Goal: Task Accomplishment & Management: Manage account settings

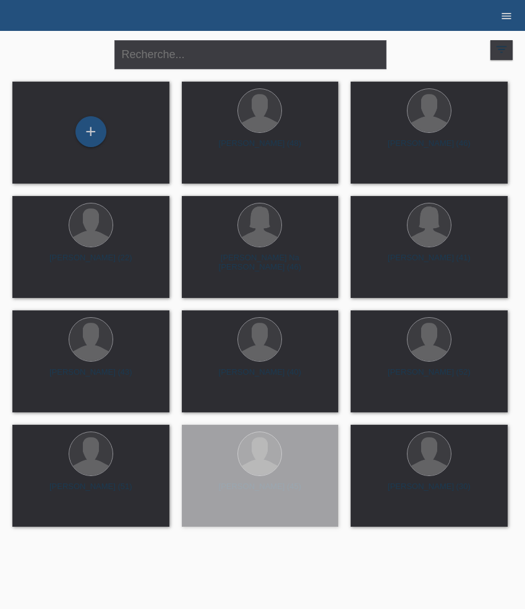
click at [506, 13] on icon "menu" at bounding box center [506, 16] width 12 height 12
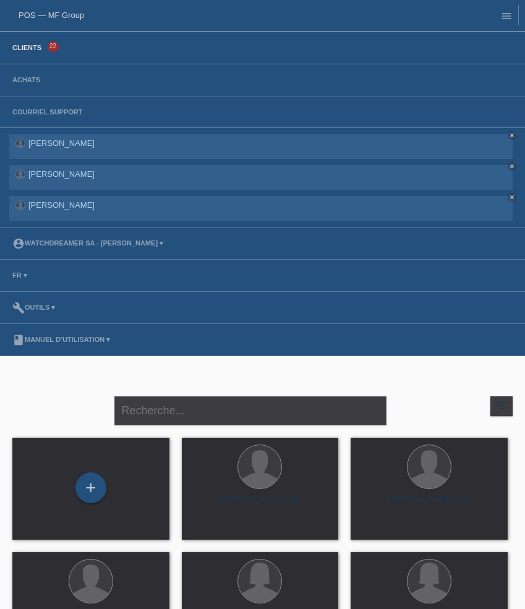
click at [36, 43] on li "Clients 22" at bounding box center [262, 48] width 525 height 32
click at [36, 46] on link "Clients" at bounding box center [26, 47] width 41 height 7
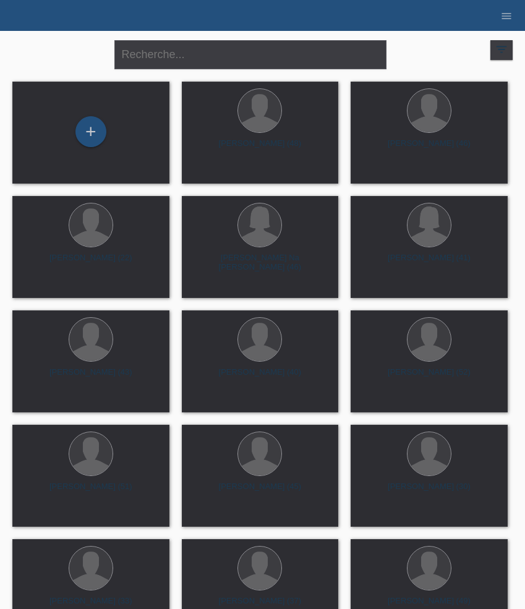
click at [513, 10] on li "menu" at bounding box center [506, 16] width 25 height 32
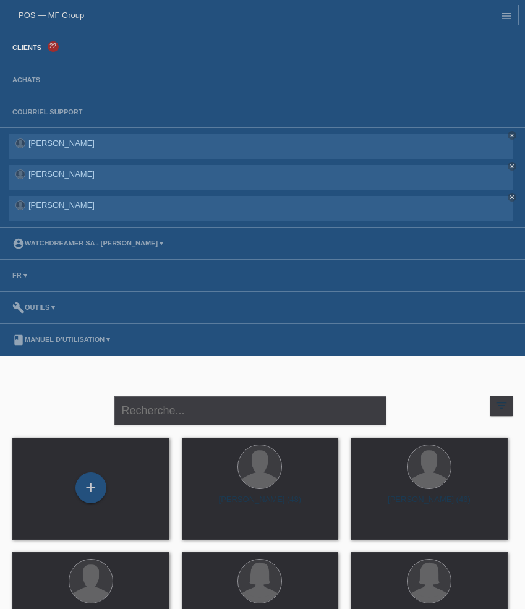
click at [27, 86] on li "Achats" at bounding box center [262, 80] width 525 height 32
click at [27, 82] on link "Achats" at bounding box center [26, 79] width 40 height 7
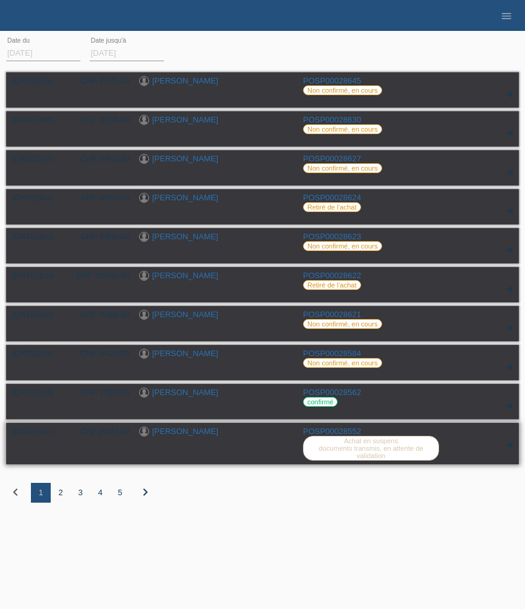
click at [342, 436] on link "POSP00028552" at bounding box center [332, 431] width 58 height 9
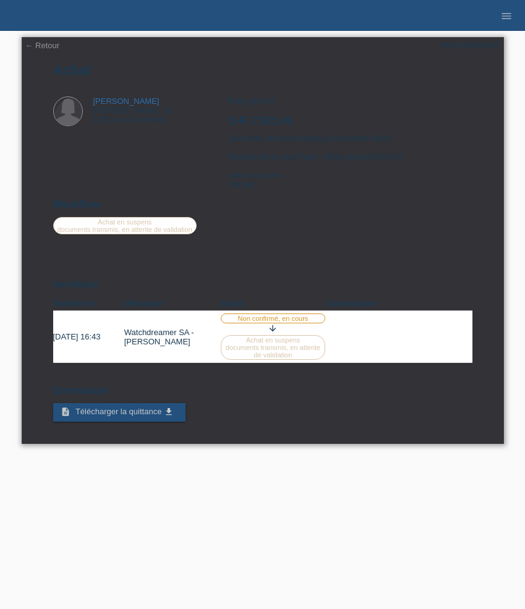
click at [251, 127] on h2 "CHF 2'521.00" at bounding box center [350, 124] width 244 height 19
click at [51, 46] on link "← Retour" at bounding box center [42, 45] width 35 height 9
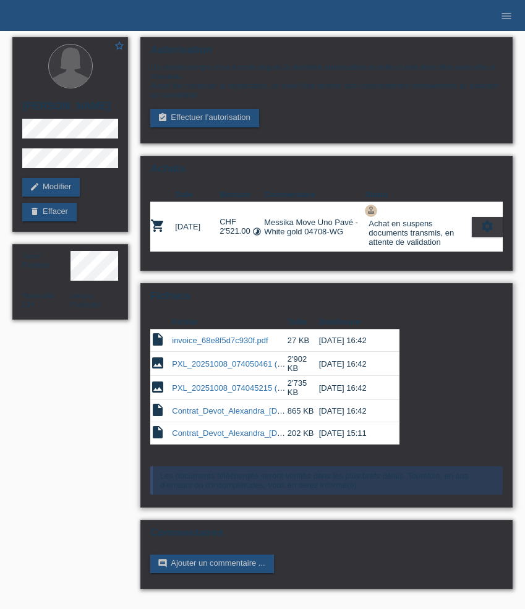
scroll to position [6, 0]
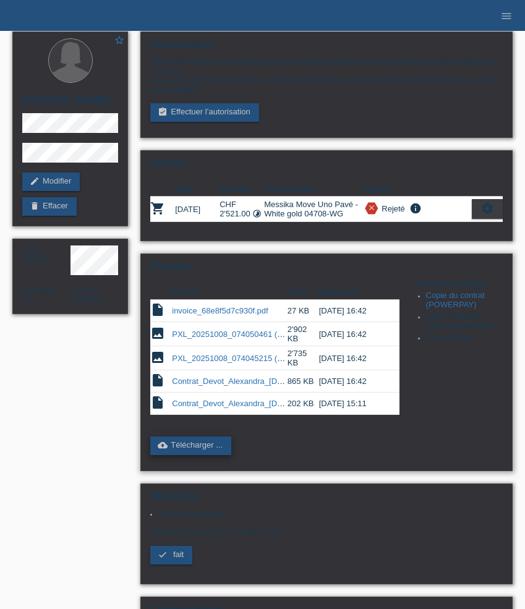
scroll to position [140, 0]
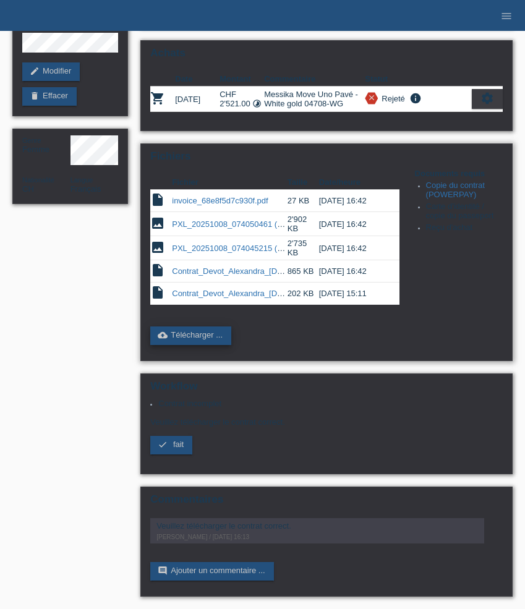
click at [206, 330] on link "cloud_upload Télécharger ..." at bounding box center [190, 335] width 81 height 19
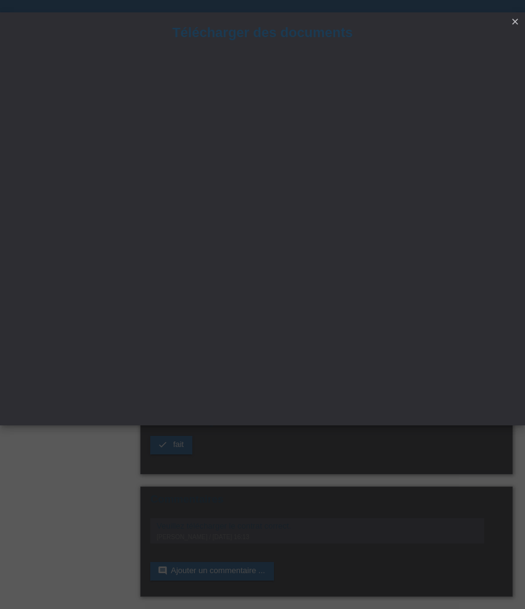
click at [515, 22] on icon "close" at bounding box center [515, 22] width 10 height 10
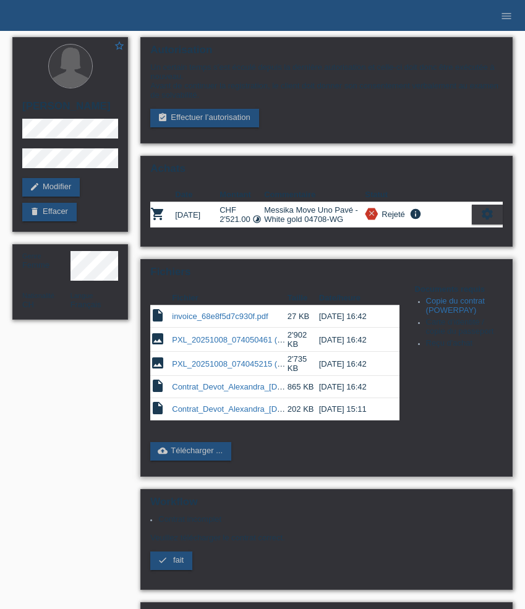
scroll to position [140, 0]
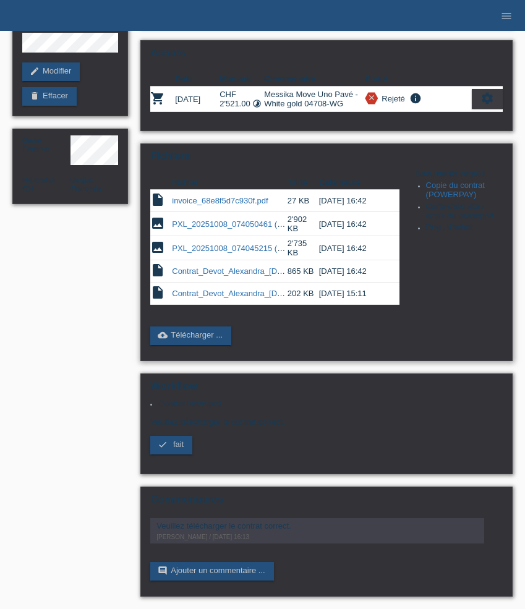
click at [229, 289] on link "Contrat_Devot_Alexandra_[DATE]_copie.pdf" at bounding box center [252, 293] width 160 height 9
click at [228, 266] on link "Contrat_Devot_Alexandra_[DATE]_copie.pdf" at bounding box center [252, 270] width 160 height 9
click at [196, 330] on link "cloud_upload Télécharger ..." at bounding box center [190, 335] width 81 height 19
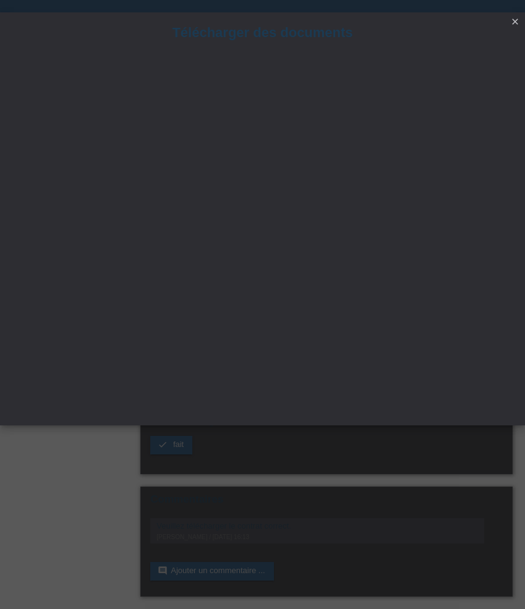
click at [516, 21] on icon "close" at bounding box center [515, 22] width 10 height 10
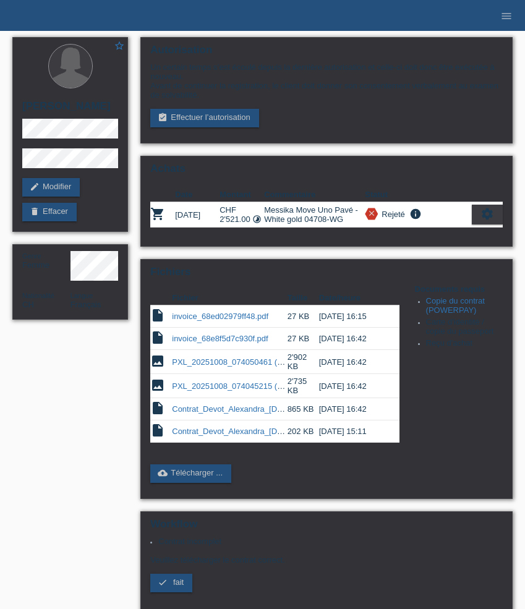
scroll to position [140, 0]
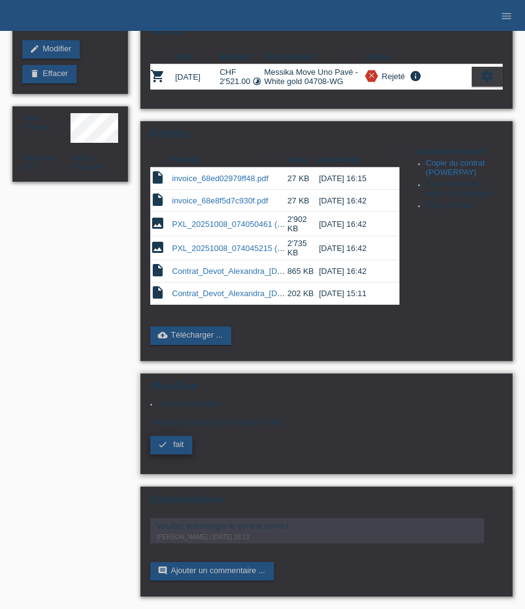
click at [173, 449] on span "fait" at bounding box center [178, 444] width 11 height 9
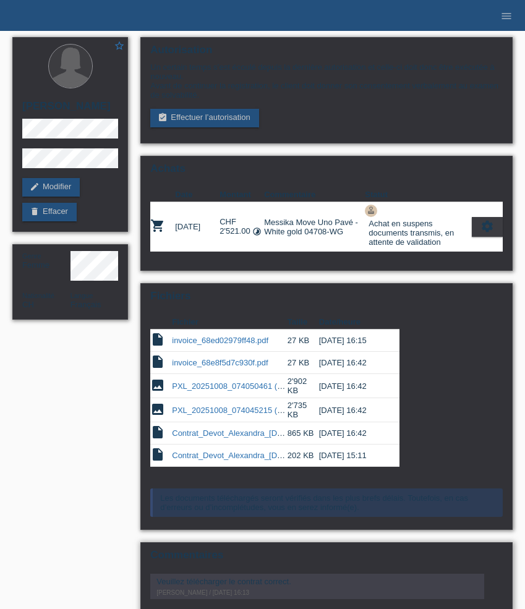
scroll to position [70, 0]
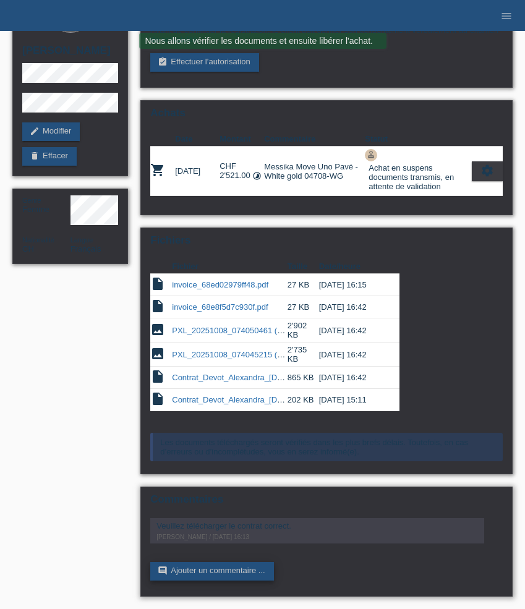
click at [231, 573] on link "comment Ajouter un commentaire ..." at bounding box center [211, 571] width 123 height 19
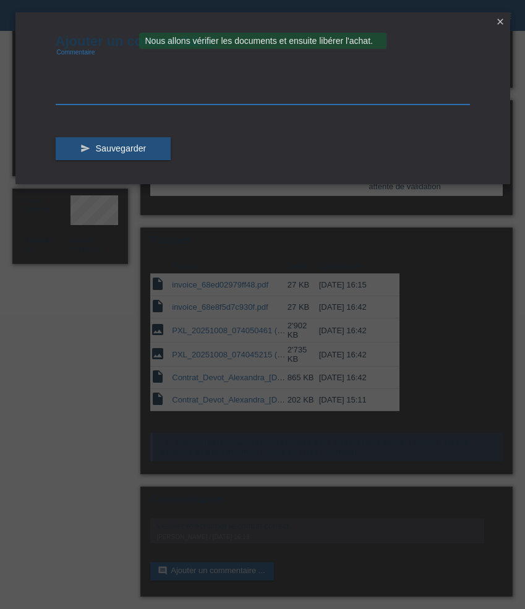
click at [106, 90] on textarea at bounding box center [263, 81] width 414 height 48
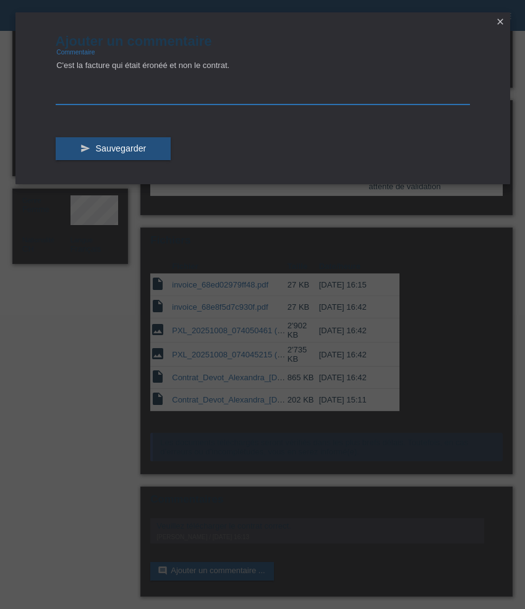
click at [151, 67] on textarea "C'est la facture qui était éronéé et non le contrat." at bounding box center [263, 81] width 414 height 48
click at [247, 69] on textarea "C'est la facture qui était érronéé et non le contrat." at bounding box center [263, 81] width 414 height 48
type textarea "C'est la facture qui était érronéé et non le contrat. Il y a deux contrats, le …"
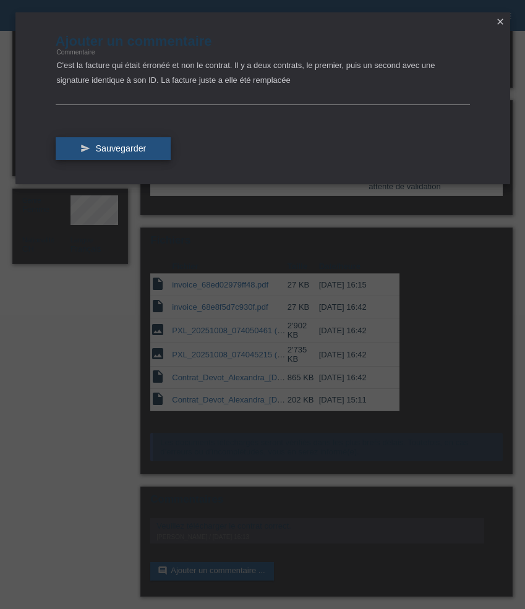
click at [136, 145] on span "Sauvegarder" at bounding box center [120, 148] width 51 height 10
